Goal: Check status

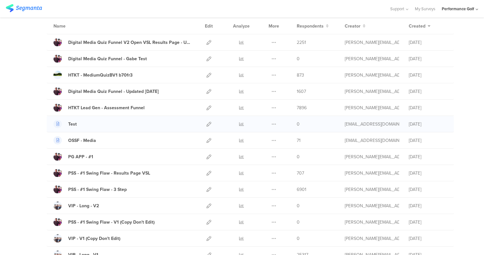
scroll to position [52, 0]
click at [275, 175] on icon at bounding box center [273, 172] width 5 height 5
click at [125, 172] on div "PSS - #1 Swing Flaw - Results Page VSL" at bounding box center [109, 172] width 82 height 7
